Goal: Communication & Community: Answer question/provide support

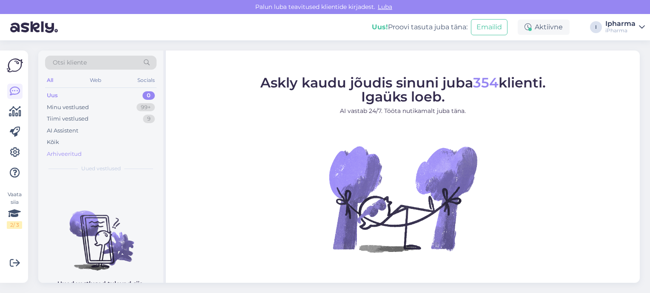
click at [83, 154] on div "Arhiveeritud" at bounding box center [100, 154] width 111 height 12
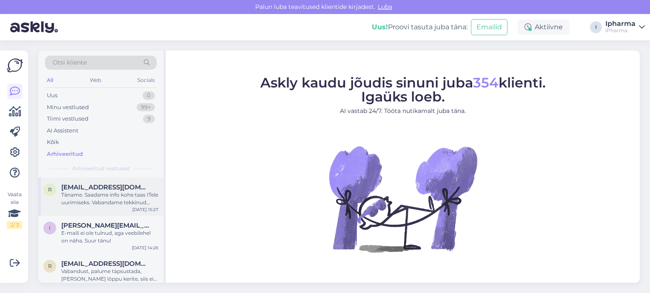
click at [101, 189] on span "[EMAIL_ADDRESS][DOMAIN_NAME]" at bounding box center [105, 188] width 88 height 8
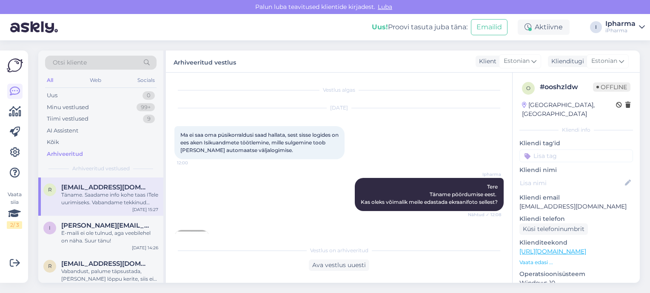
scroll to position [248, 0]
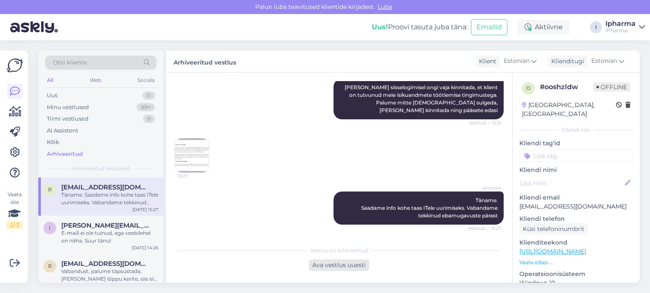
click at [321, 265] on div "Ava vestlus uuesti" at bounding box center [339, 265] width 60 height 11
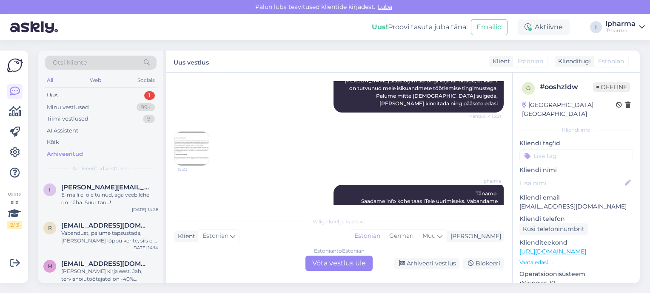
click at [315, 263] on div "Estonian to Estonian Võta vestlus üle" at bounding box center [338, 263] width 67 height 15
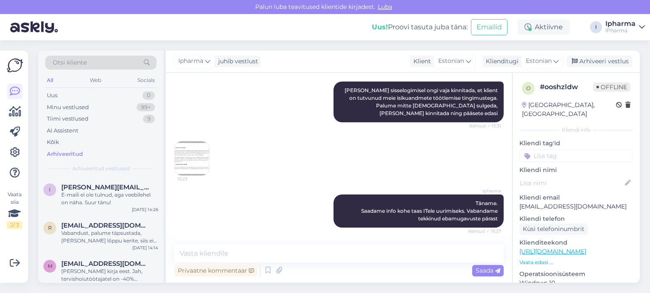
scroll to position [245, 0]
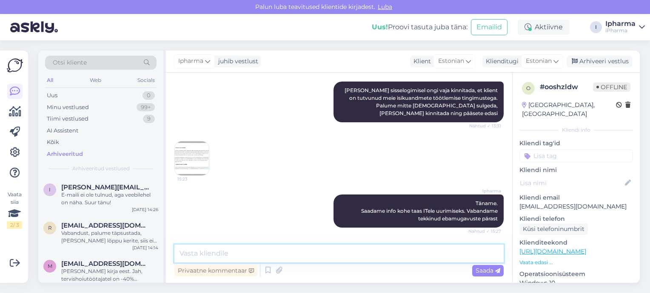
click at [267, 251] on textarea at bounding box center [338, 254] width 329 height 18
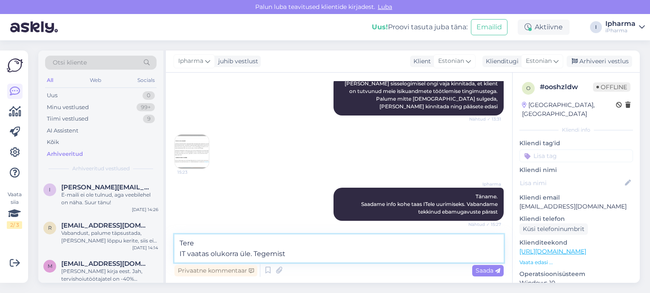
paste textarea "lokaalse probleemiga. Ehk, et palu kliendil vahemälu puhastada ja siis uuesti s…"
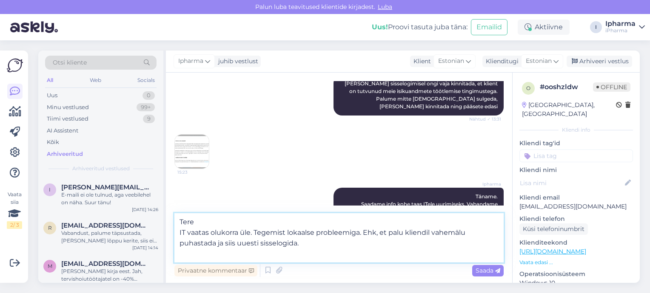
click at [287, 232] on textarea "Tere IT vaatas olukorra üle. Tegemist lokaalse probleemiga. Ehk, et palu kliend…" at bounding box center [338, 237] width 329 height 49
drag, startPoint x: 441, startPoint y: 232, endPoint x: 376, endPoint y: 236, distance: 64.8
click at [376, 236] on textarea "Tere IT vaatas olukorra üle. Tegemist on lokaalse probleemiga. Ehk, et palu kli…" at bounding box center [338, 237] width 329 height 49
click at [474, 232] on textarea "Tere IT vaatas olukorra üle. Tegemist on lokaalse probleemiga. [PERSON_NAME] va…" at bounding box center [338, 237] width 329 height 49
click at [367, 249] on textarea "Tere IT vaatas olukorra üle. Tegemist on lokaalse probleemiga. [PERSON_NAME] va…" at bounding box center [338, 237] width 329 height 49
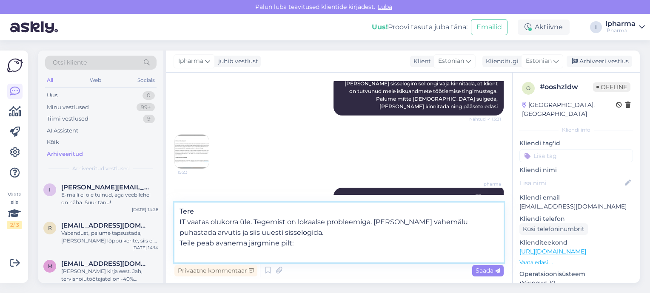
type textarea "Tere IT vaatas olukorra üle. Tegemist on lokaalse probleemiga. [PERSON_NAME] va…"
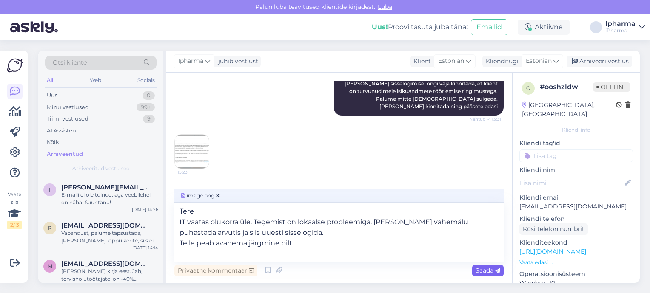
click at [488, 271] on span "Saada" at bounding box center [487, 271] width 25 height 8
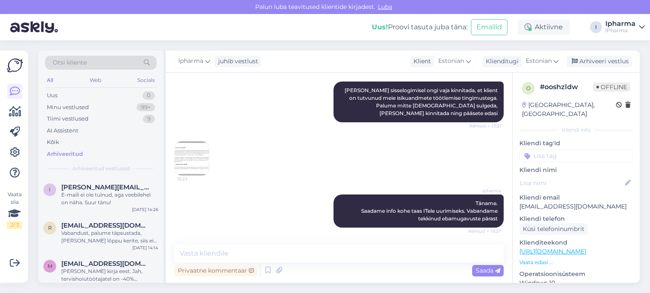
scroll to position [384, 0]
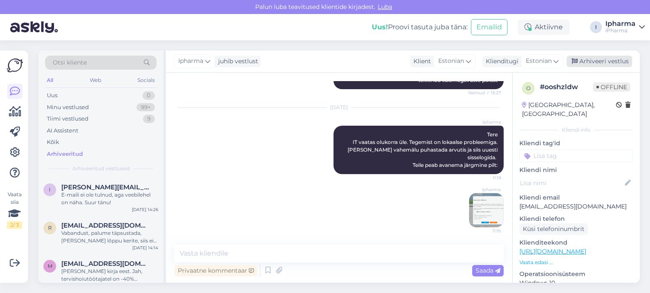
click at [584, 63] on div "Arhiveeri vestlus" at bounding box center [598, 61] width 65 height 11
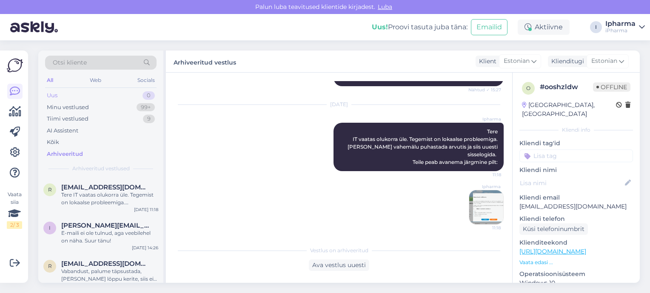
click at [104, 97] on div "Uus 0" at bounding box center [100, 96] width 111 height 12
